Goal: Obtain resource: Obtain resource

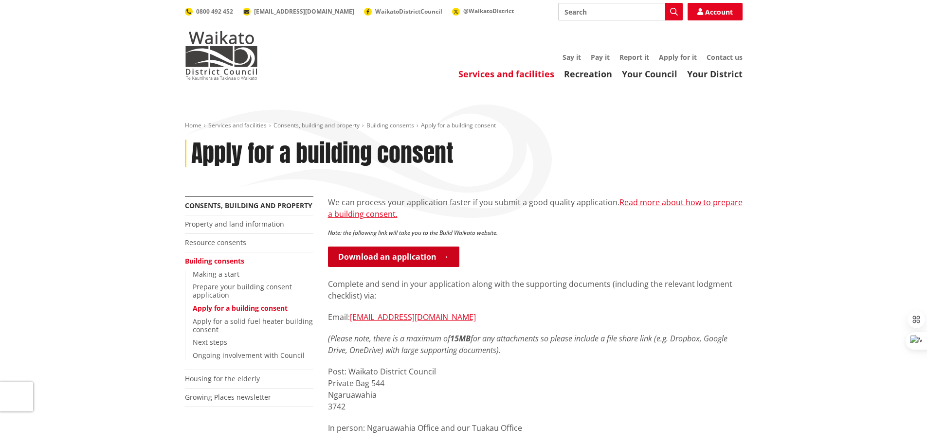
click at [400, 261] on link "Download an application" at bounding box center [393, 257] width 131 height 20
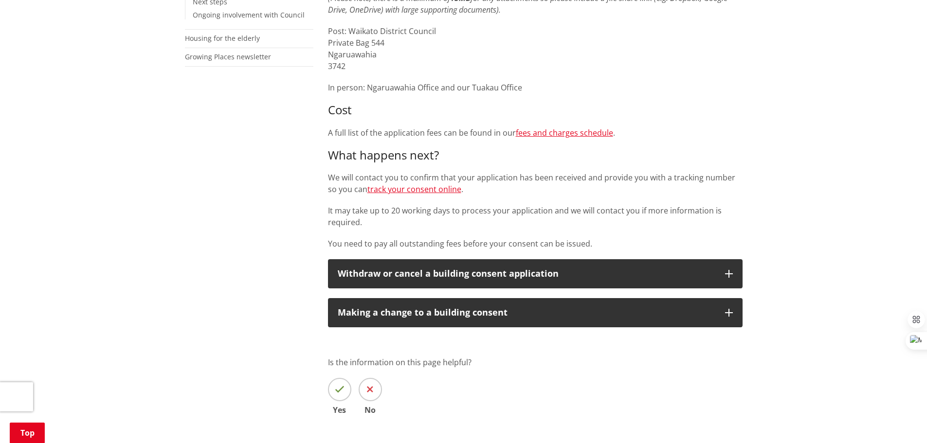
scroll to position [97, 0]
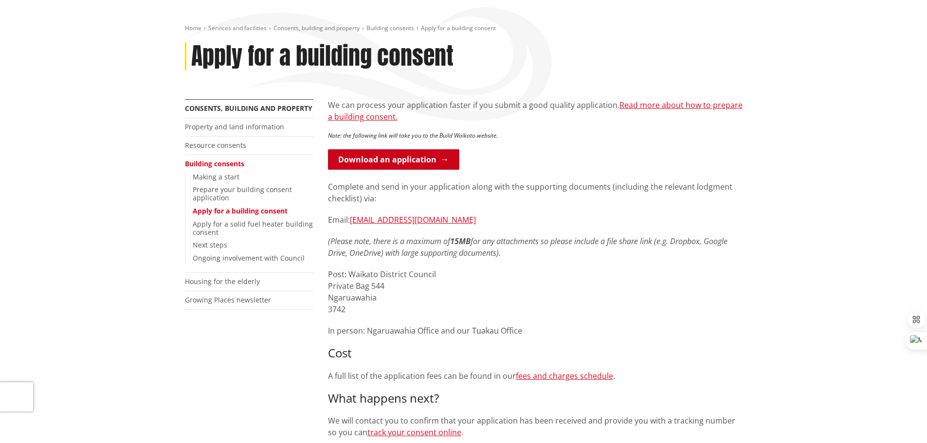
click at [437, 159] on link "Download an application" at bounding box center [393, 159] width 131 height 20
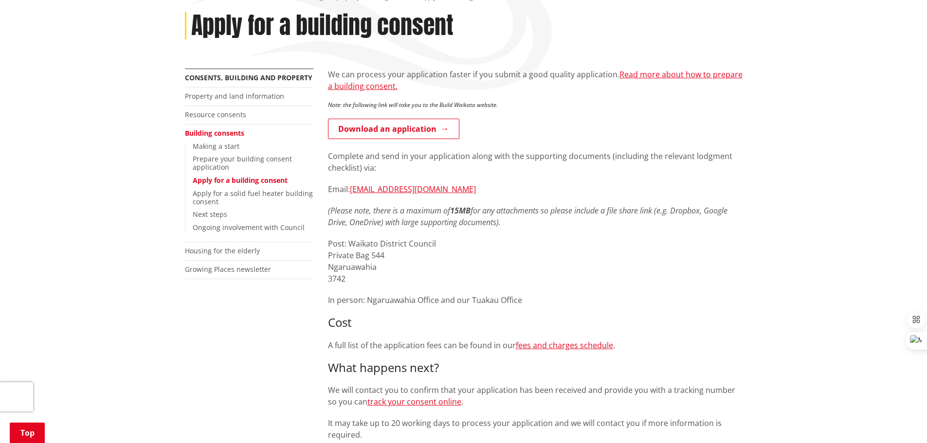
scroll to position [146, 0]
